Goal: Transaction & Acquisition: Book appointment/travel/reservation

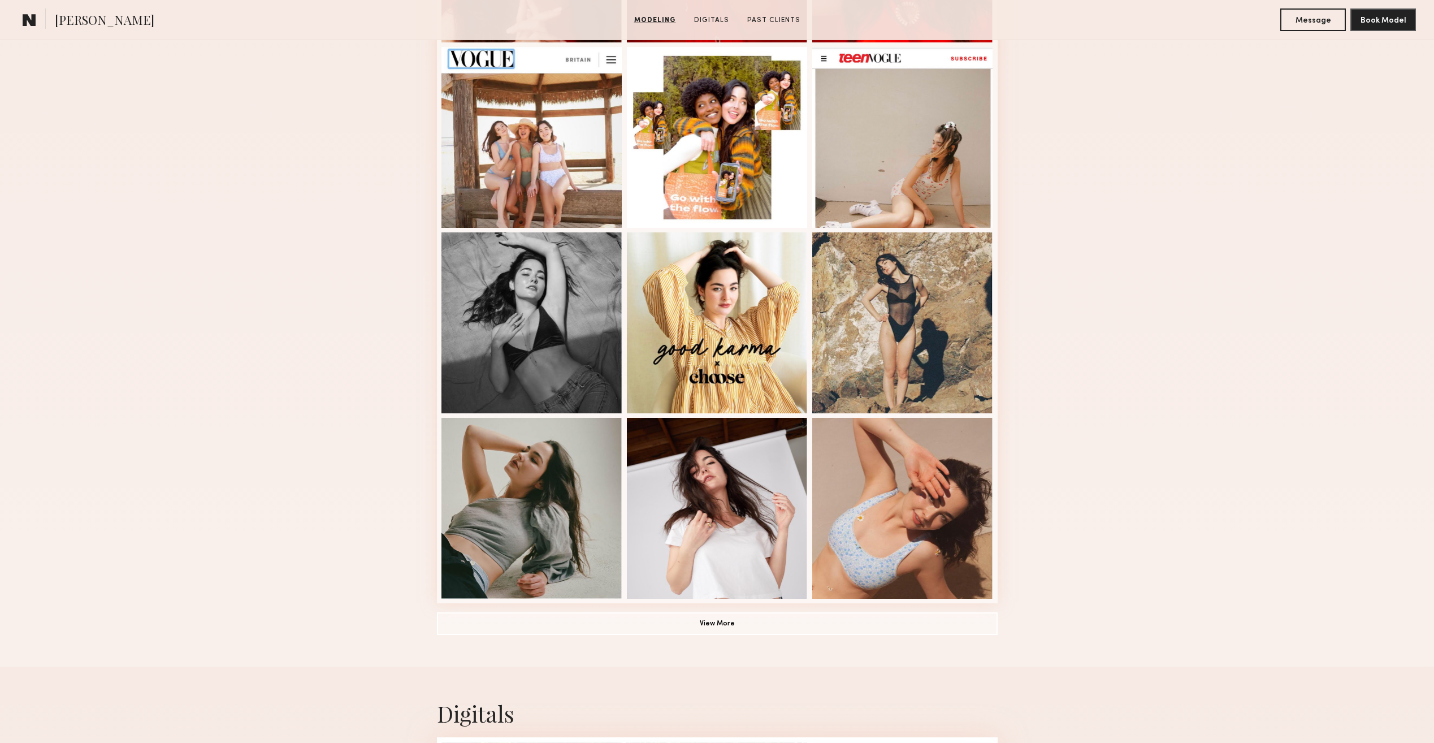
scroll to position [452, 0]
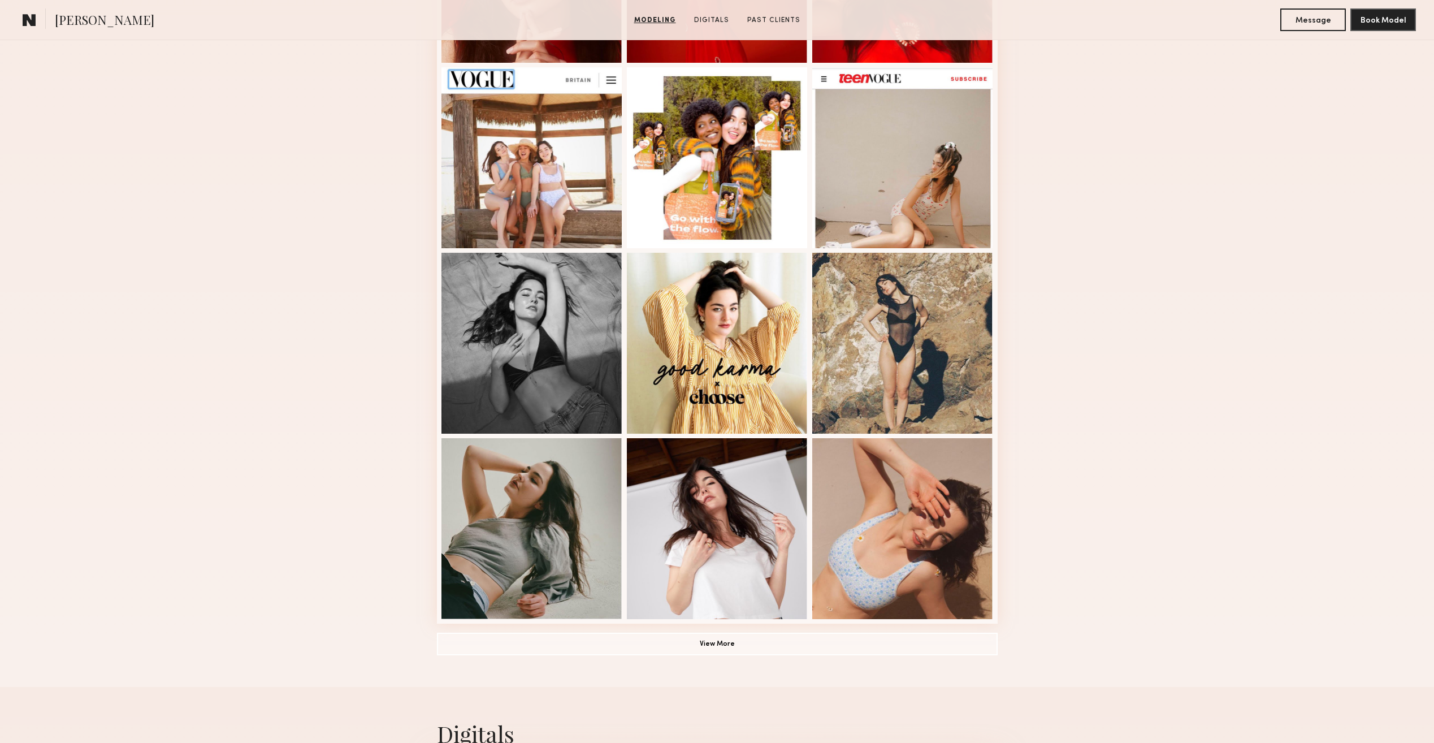
drag, startPoint x: 1346, startPoint y: 177, endPoint x: 1173, endPoint y: 83, distance: 196.5
click at [1171, 82] on div "Modeling Portfolio View More" at bounding box center [717, 247] width 1434 height 880
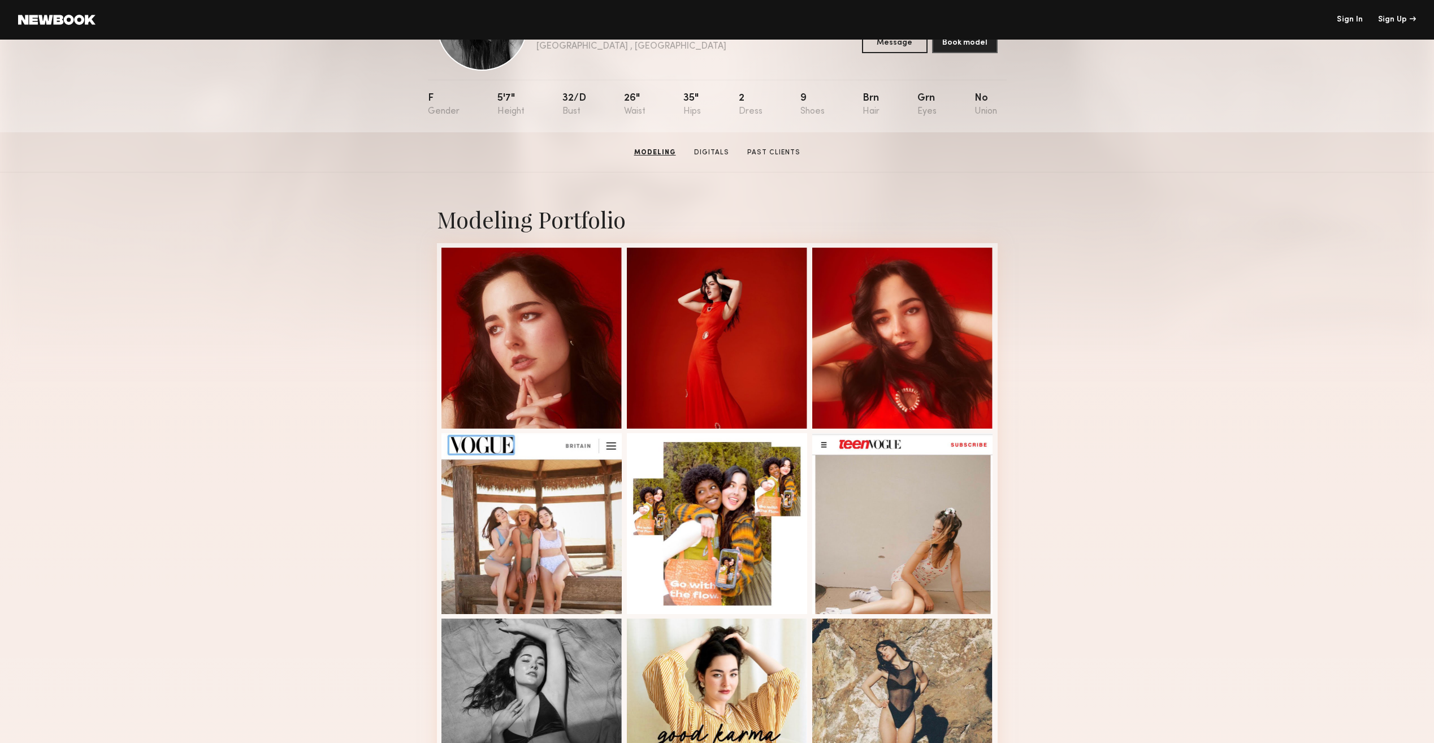
scroll to position [0, 0]
